Goal: Task Accomplishment & Management: Manage account settings

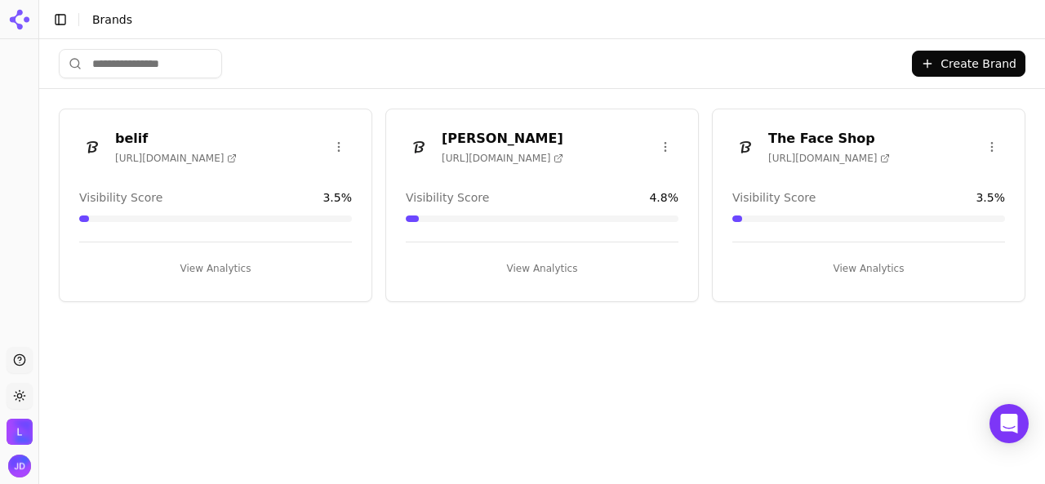
click at [269, 420] on div "Create Brand belif [URL][DOMAIN_NAME] Visibility Score 3.5 % View Analytics [PE…" at bounding box center [542, 256] width 1006 height 435
click at [20, 466] on img "Open user button" at bounding box center [19, 466] width 23 height 23
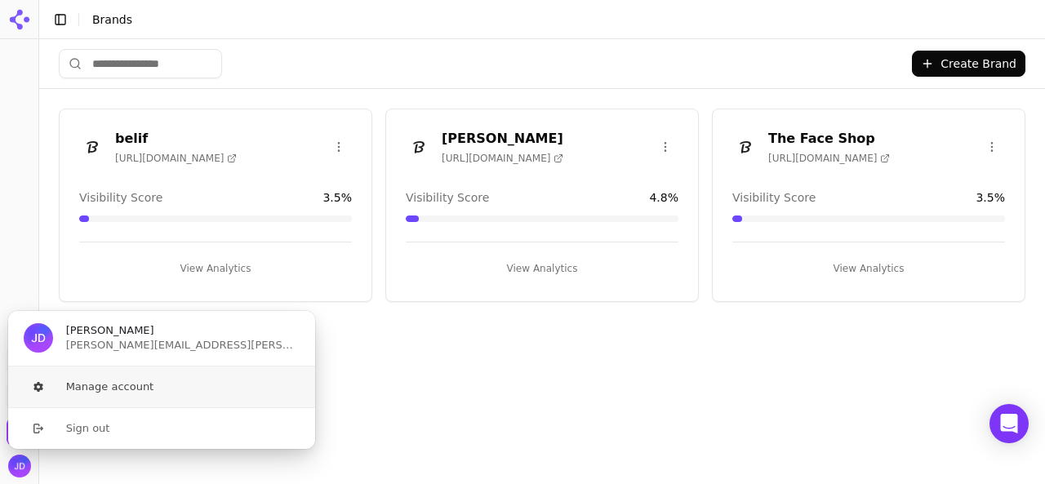
click at [81, 393] on button "Manage account" at bounding box center [161, 387] width 309 height 41
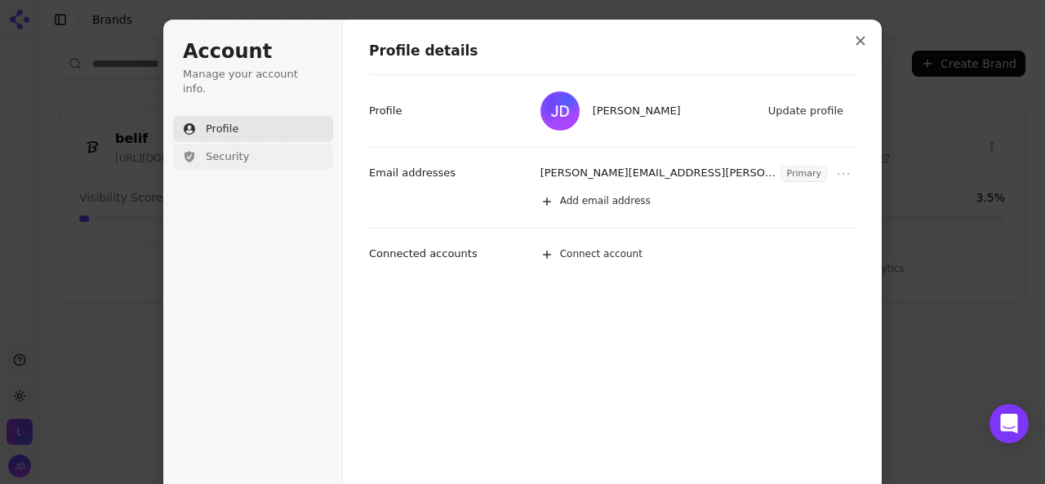
click at [236, 149] on span "Security" at bounding box center [227, 156] width 43 height 15
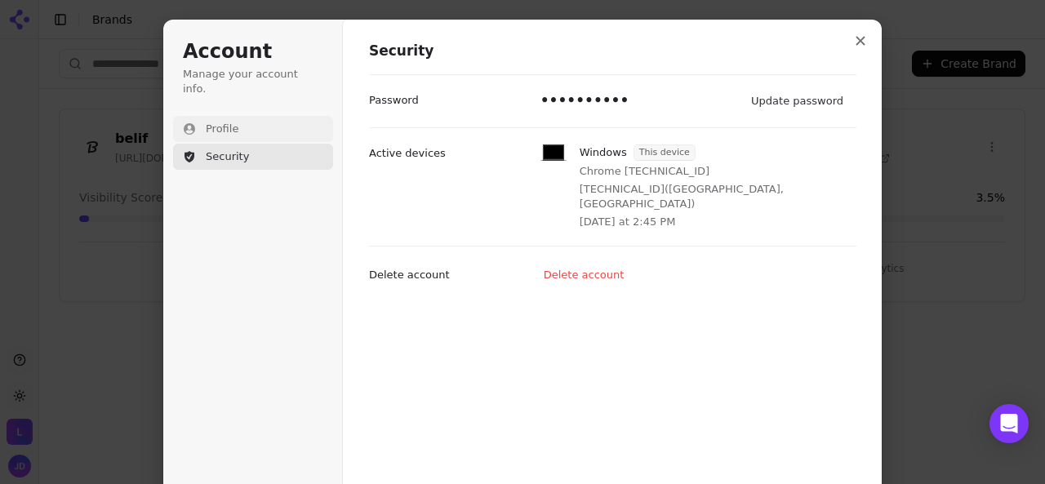
click at [216, 122] on span "Profile" at bounding box center [222, 129] width 33 height 15
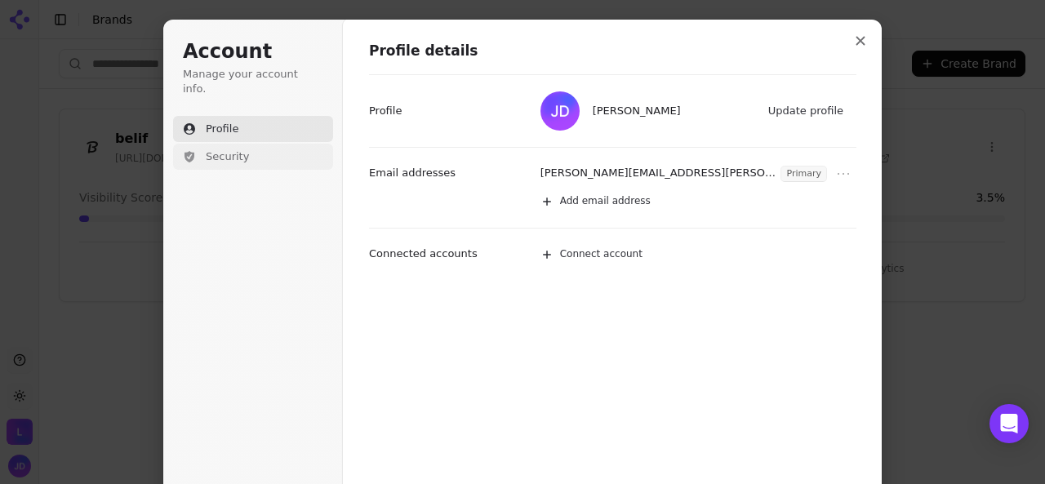
click at [232, 151] on button "Security" at bounding box center [253, 157] width 160 height 26
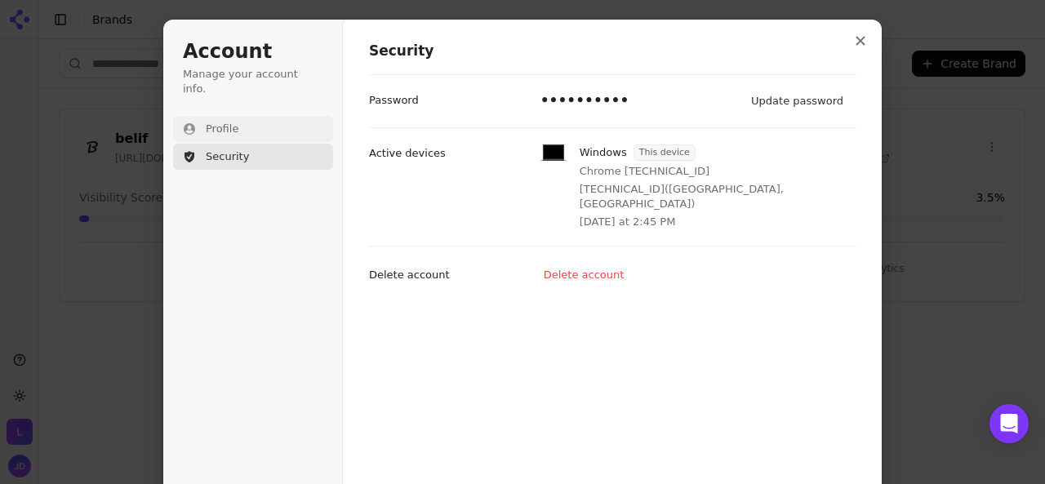
click at [212, 122] on button "Profile" at bounding box center [253, 129] width 160 height 26
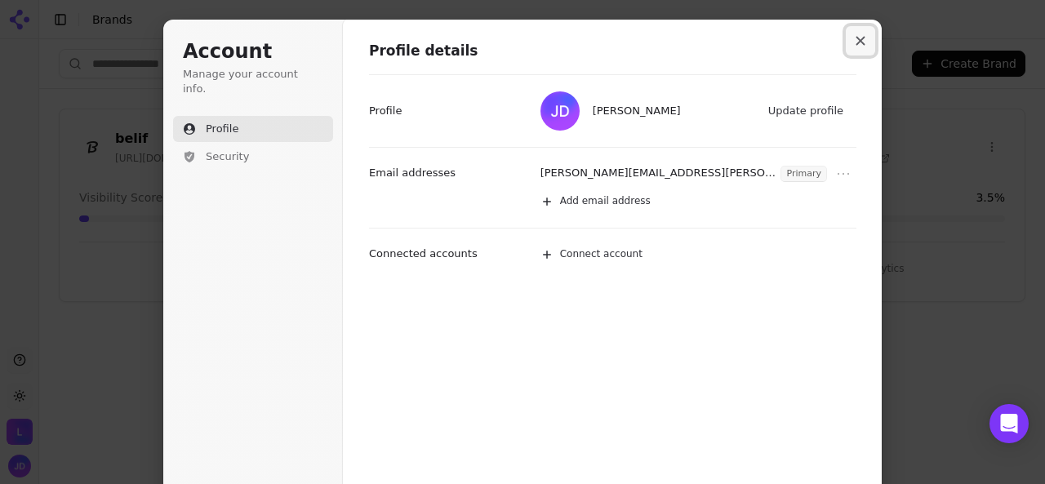
click at [857, 42] on icon "Close modal" at bounding box center [861, 41] width 9 height 9
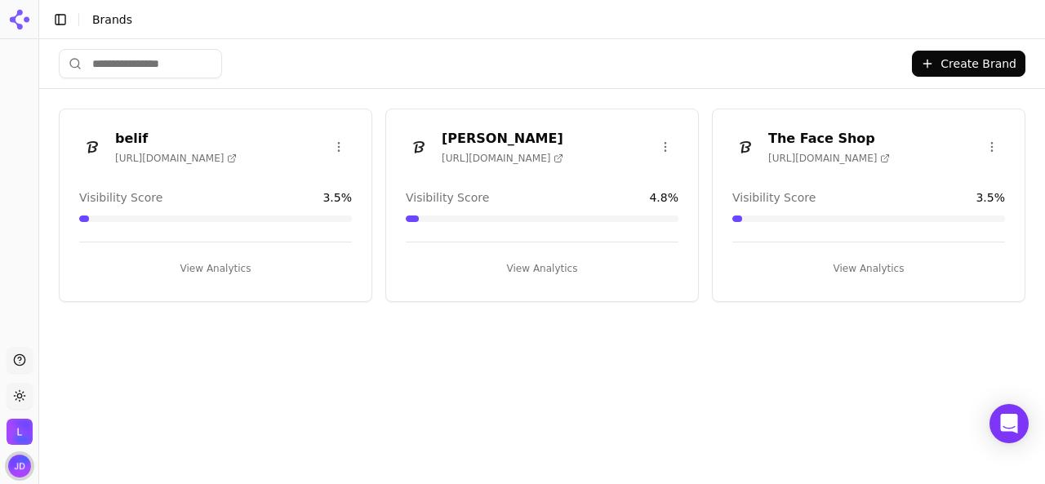
click at [13, 468] on img "Open user button" at bounding box center [19, 466] width 23 height 23
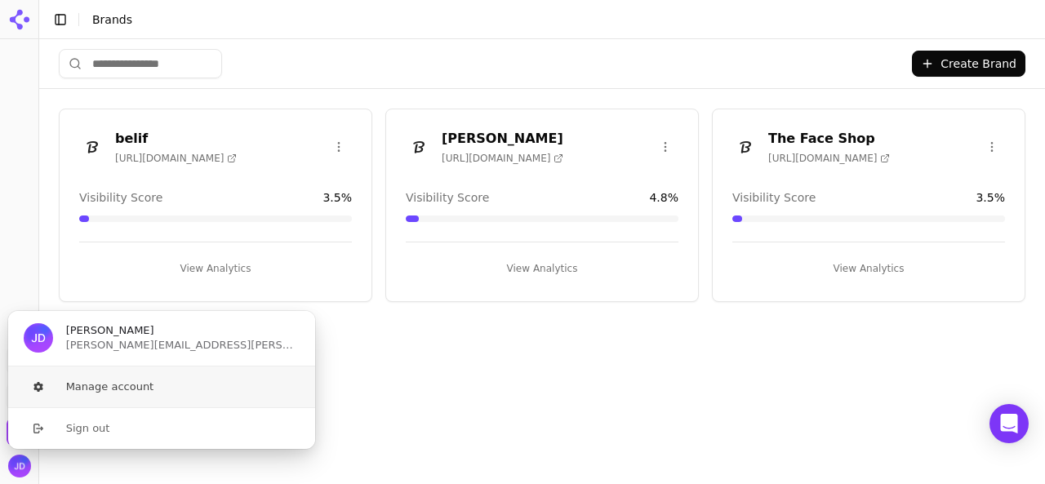
click at [78, 391] on button "Manage account" at bounding box center [161, 387] width 309 height 41
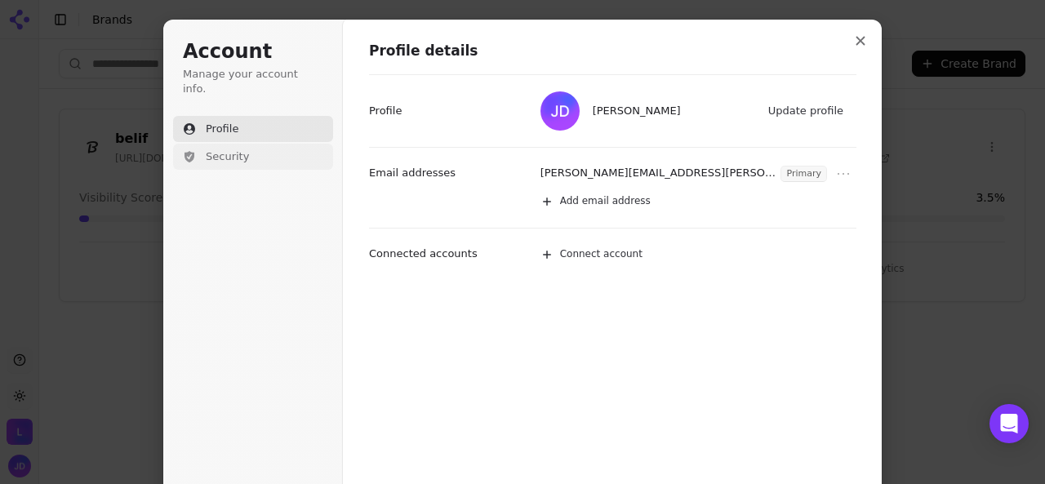
click at [216, 149] on span "Security" at bounding box center [227, 156] width 43 height 15
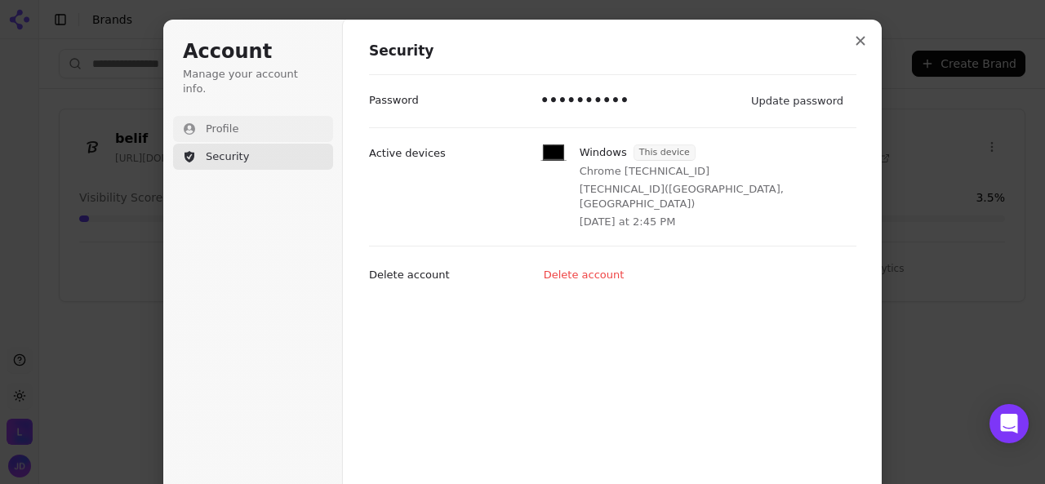
click at [216, 122] on span "Profile" at bounding box center [222, 129] width 33 height 15
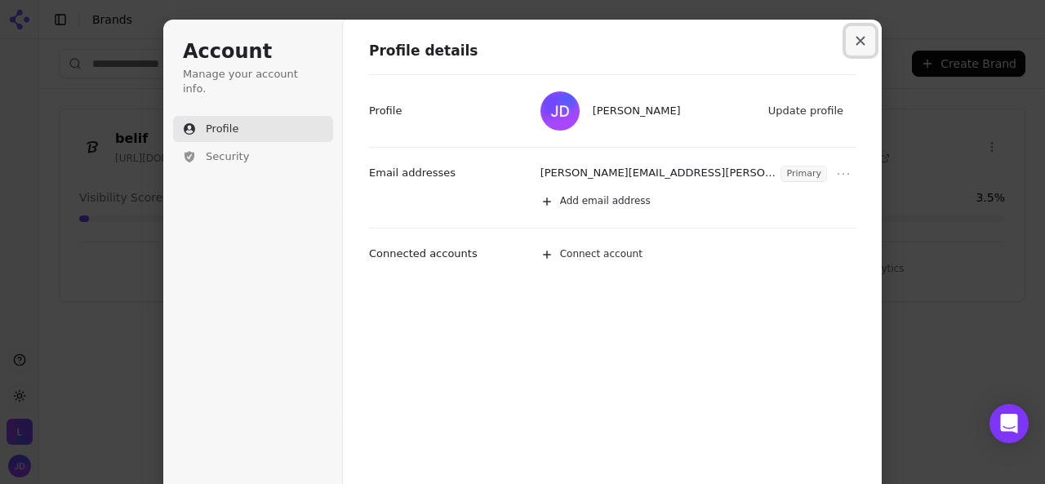
click at [856, 41] on icon "Close modal" at bounding box center [861, 41] width 10 height 10
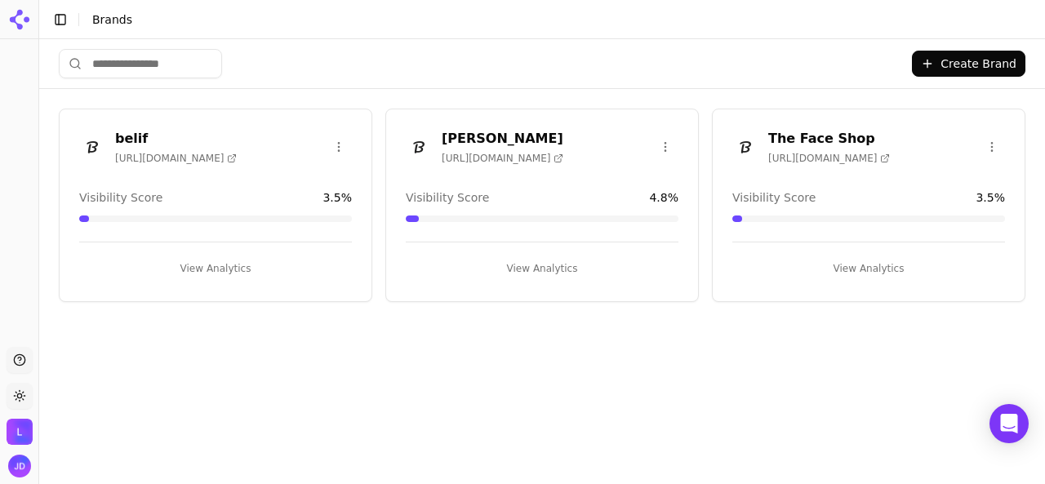
click at [11, 435] on img "Open organization switcher" at bounding box center [20, 432] width 26 height 26
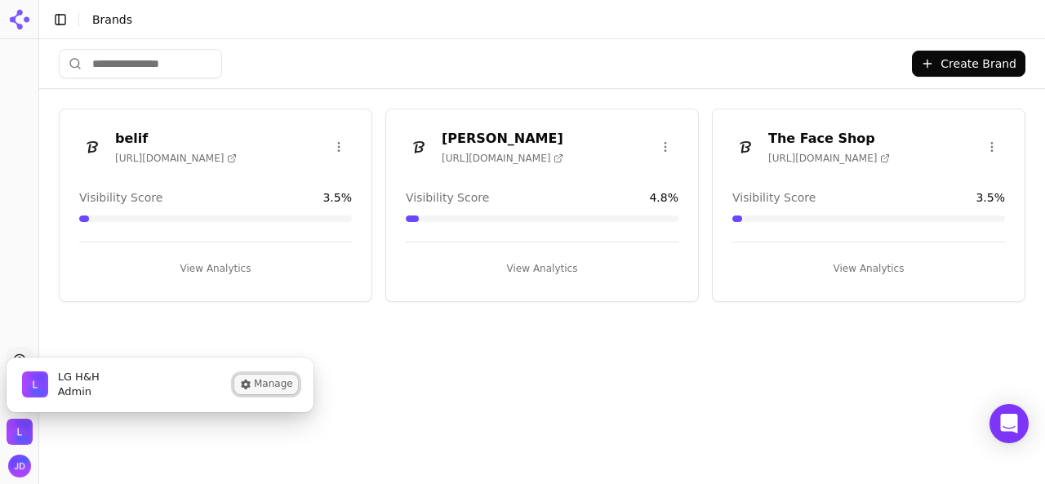
click at [271, 385] on button "Manage" at bounding box center [266, 385] width 64 height 20
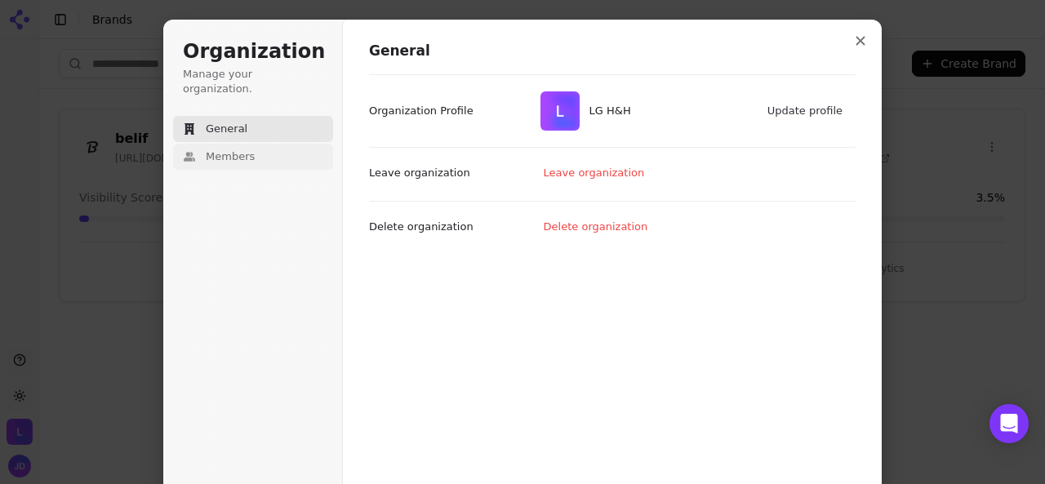
click at [222, 149] on span "Members" at bounding box center [230, 156] width 49 height 15
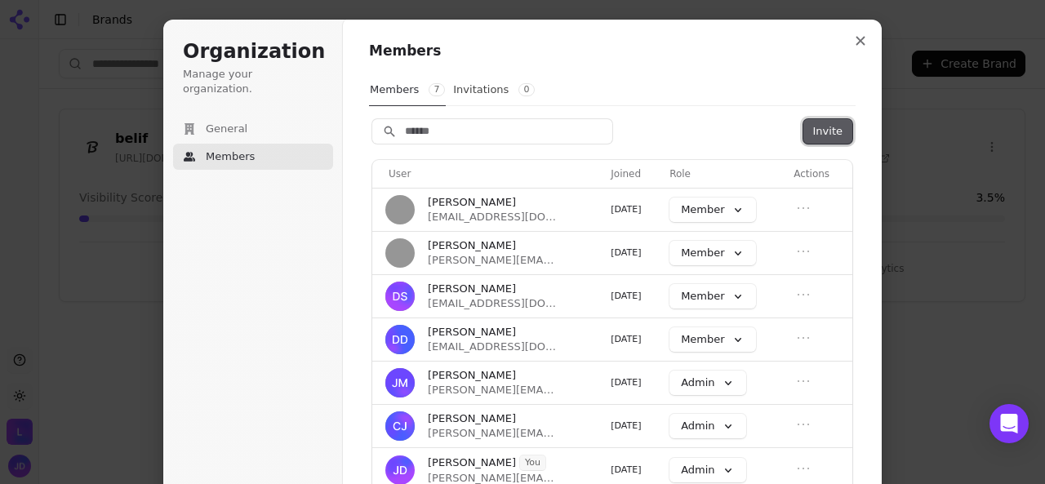
click at [818, 127] on button "Invite" at bounding box center [828, 131] width 49 height 24
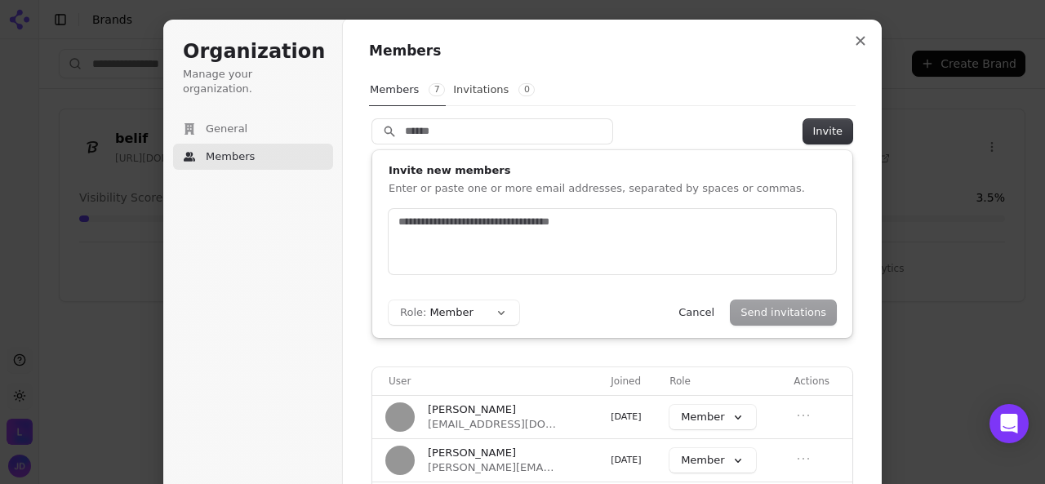
scroll to position [11, 0]
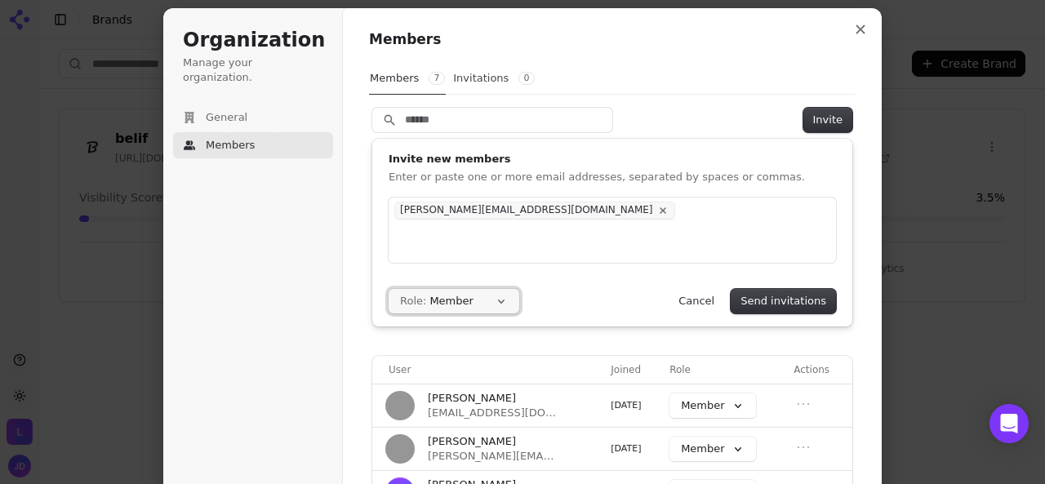
click at [501, 299] on button "Role: Member" at bounding box center [454, 301] width 131 height 24
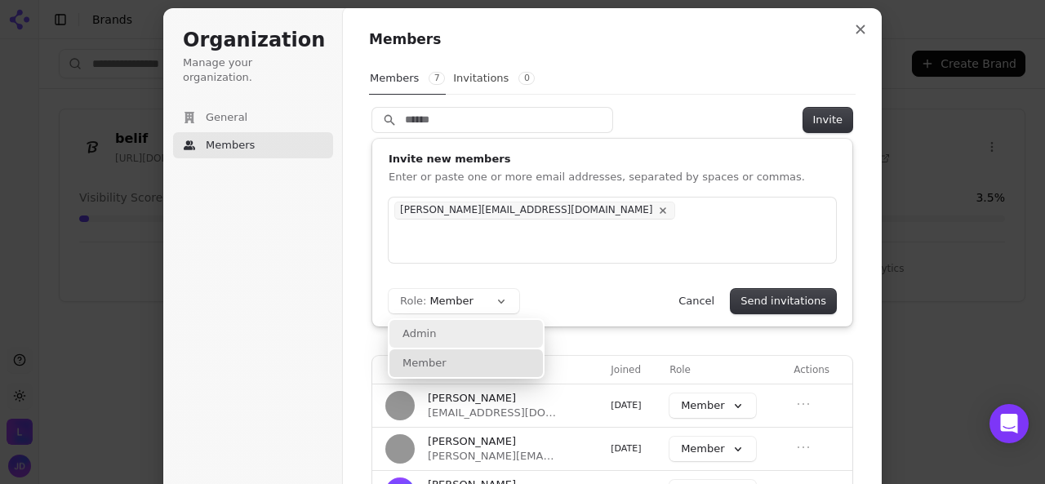
click at [485, 327] on div "Admin" at bounding box center [467, 334] width 154 height 28
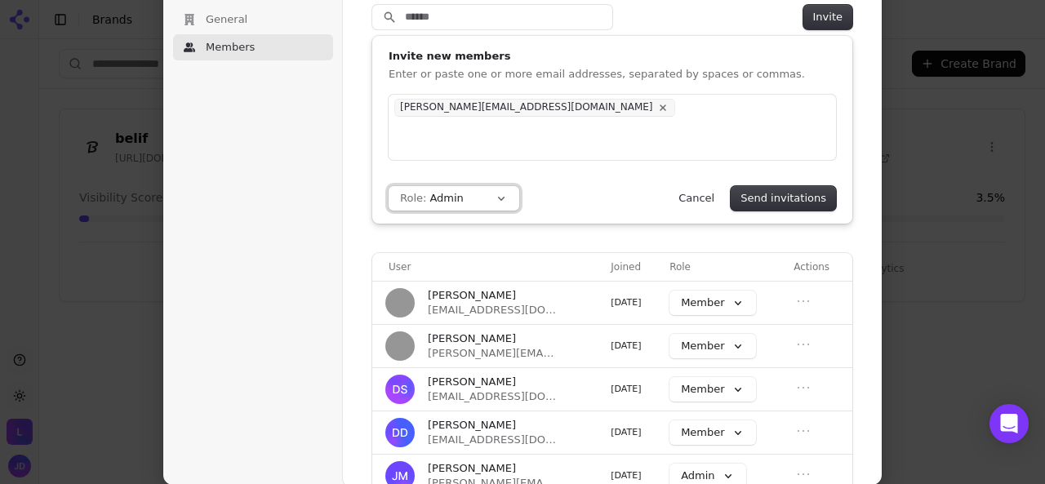
scroll to position [0, 0]
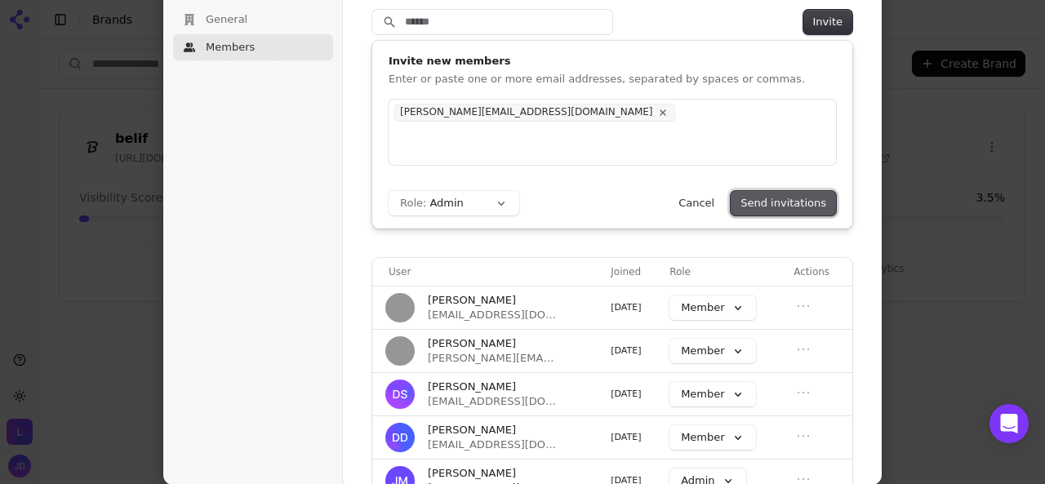
click at [802, 206] on button "Send invitations" at bounding box center [783, 203] width 105 height 24
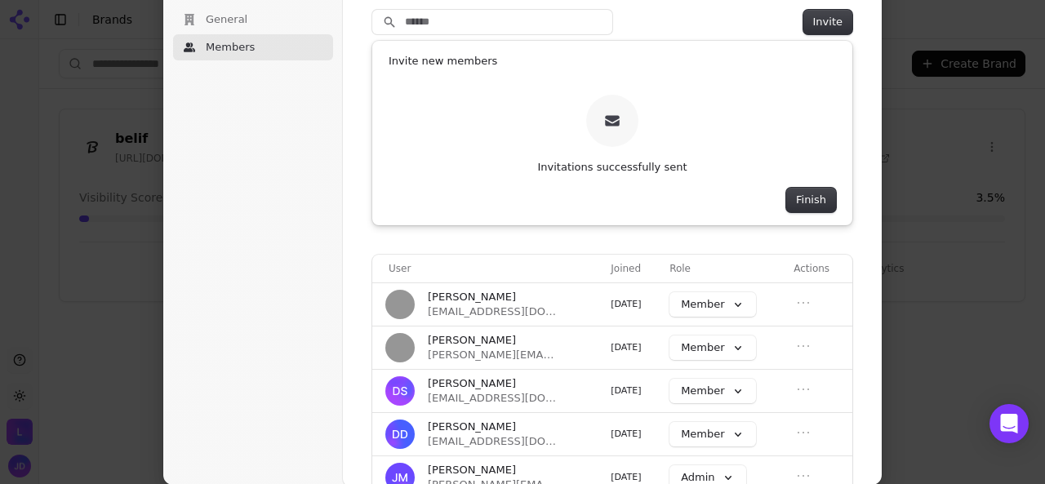
click at [802, 206] on button "Finish" at bounding box center [811, 200] width 50 height 24
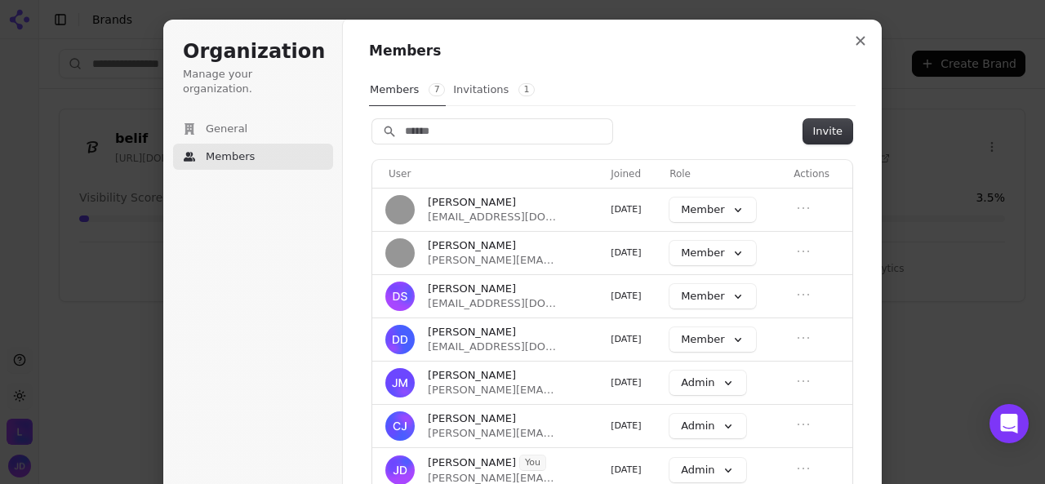
click at [484, 91] on button "Invitations 1" at bounding box center [493, 89] width 83 height 31
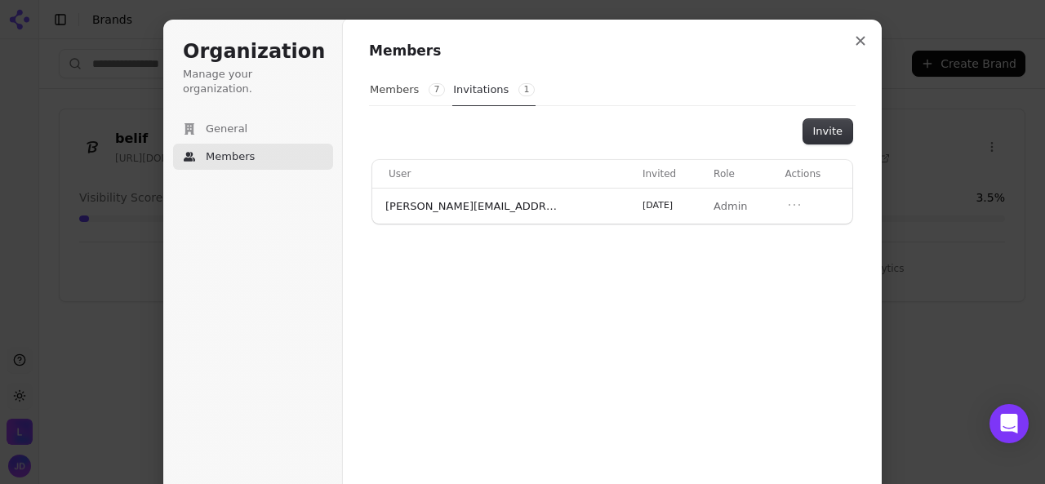
click at [259, 326] on div "Organization Manage your organization. General Members" at bounding box center [256, 307] width 186 height 575
click at [854, 47] on button "Close modal" at bounding box center [860, 40] width 29 height 29
